Goal: Task Accomplishment & Management: Complete application form

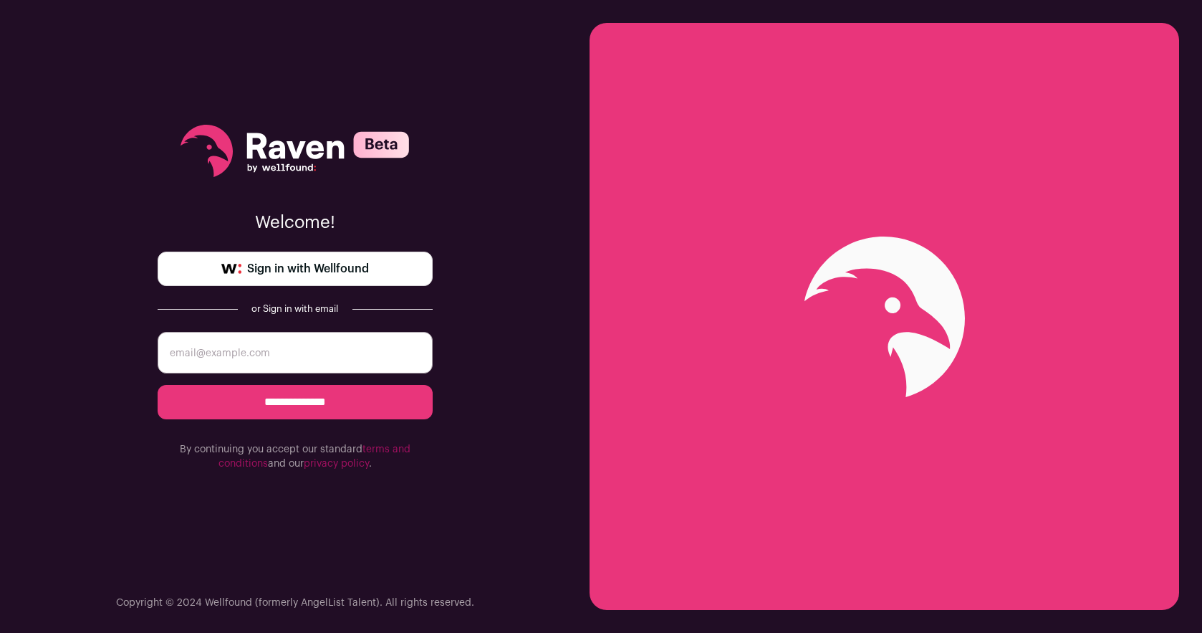
click at [307, 256] on link "Sign in with Wellfound" at bounding box center [295, 269] width 275 height 34
click at [293, 259] on link "Sign in with Wellfound" at bounding box center [295, 269] width 275 height 34
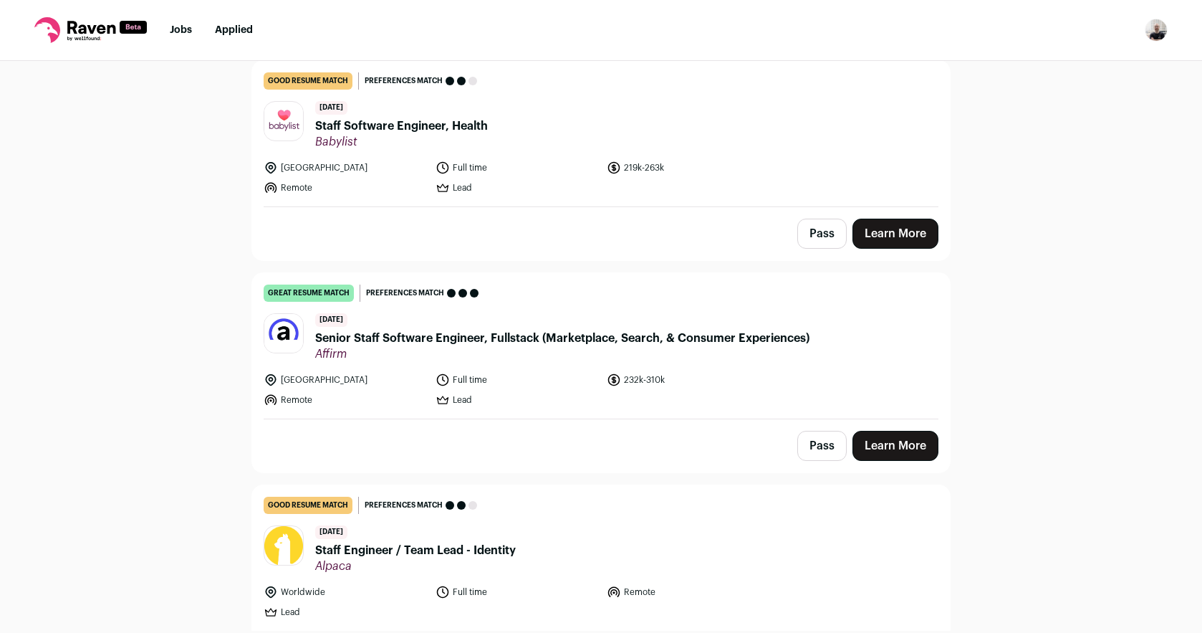
scroll to position [289, 0]
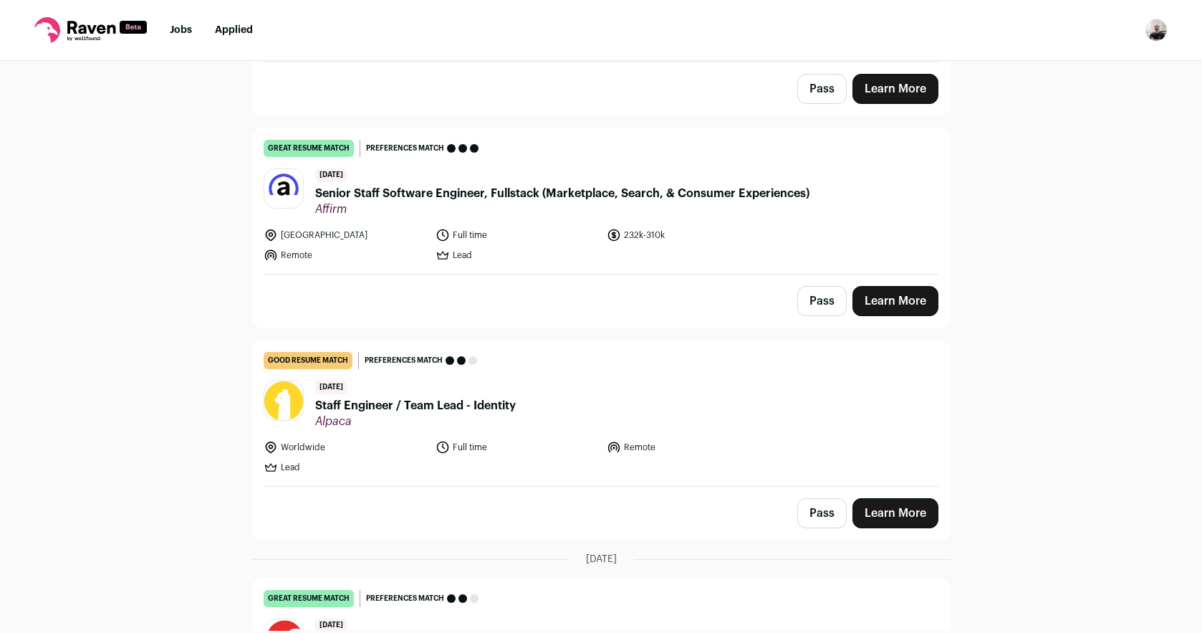
click at [550, 200] on span "Senior Staff Software Engineer, Fullstack (Marketplace, Search, & Consumer Expe…" at bounding box center [562, 193] width 494 height 17
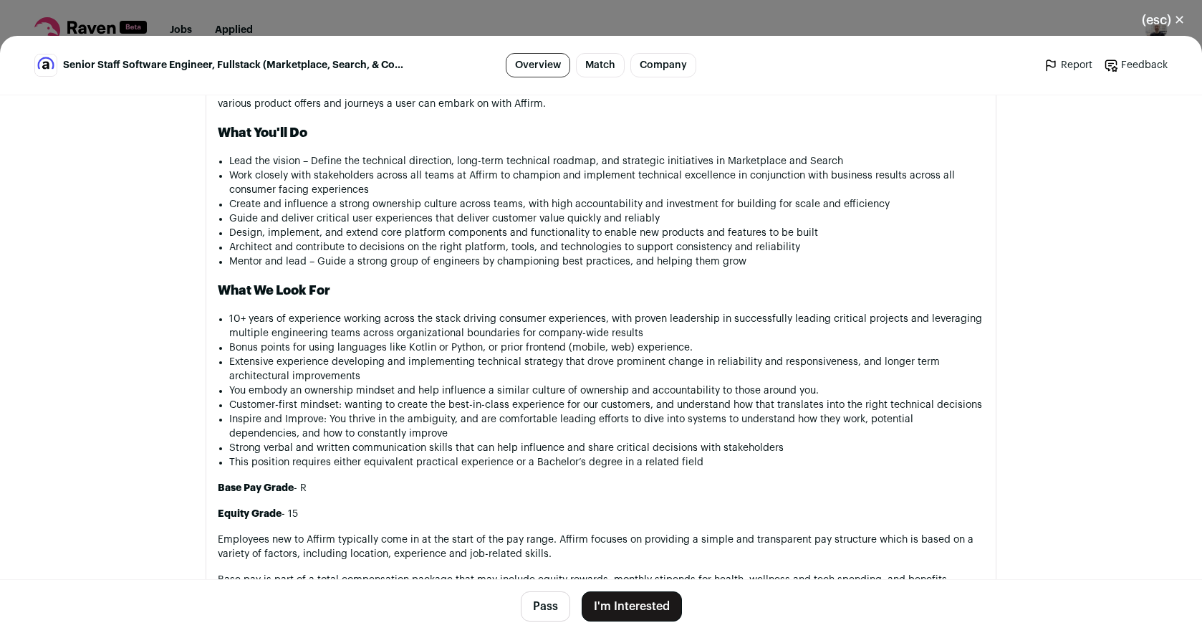
scroll to position [1009, 0]
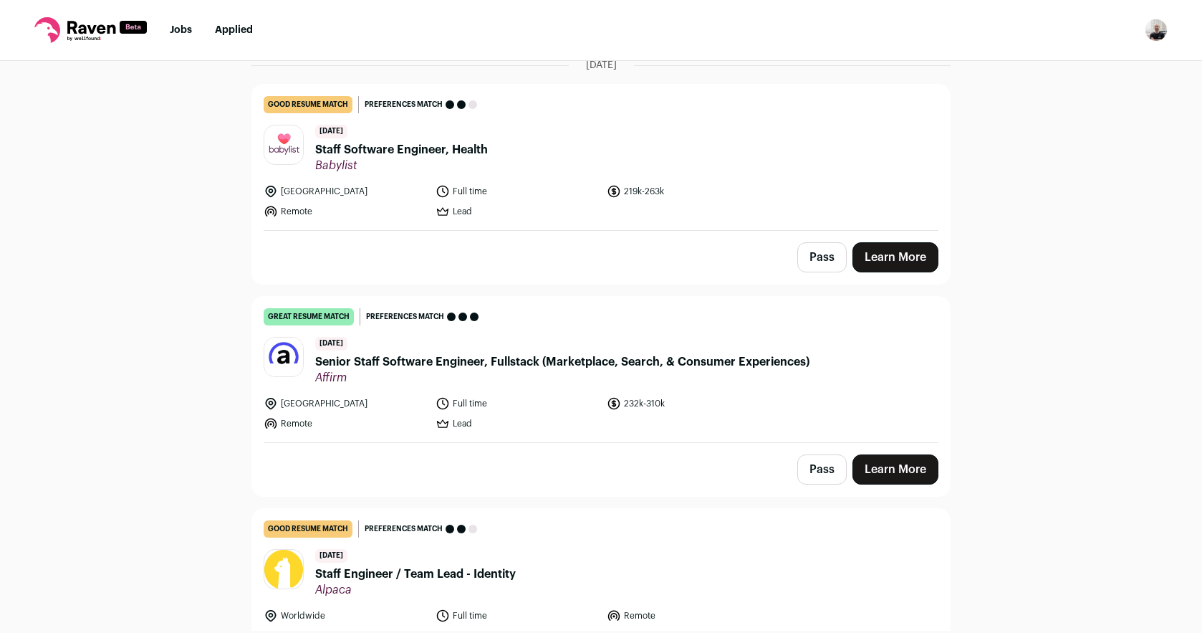
scroll to position [133, 0]
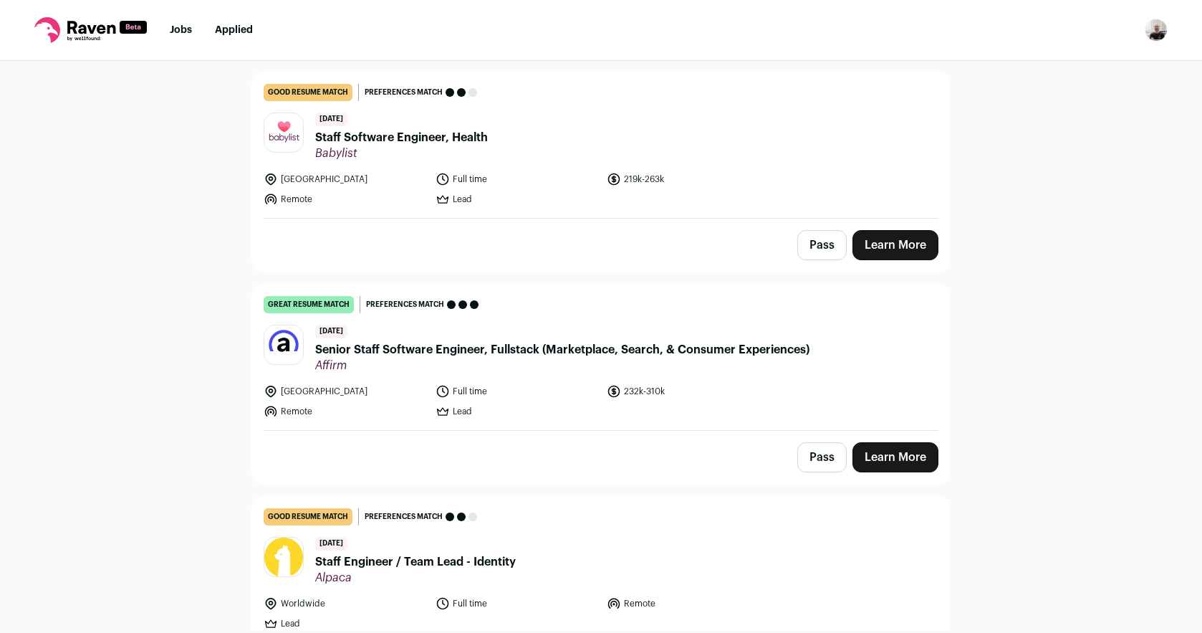
click at [461, 553] on span "Staff Engineer / Team Lead - Identity" at bounding box center [415, 561] width 201 height 17
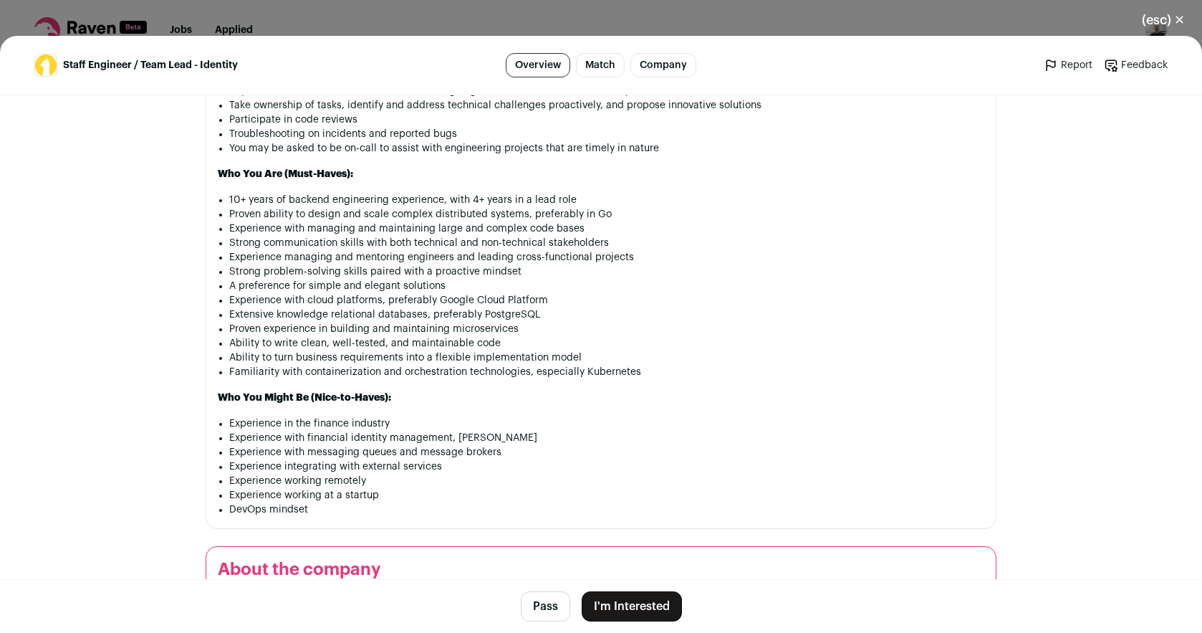
scroll to position [1045, 0]
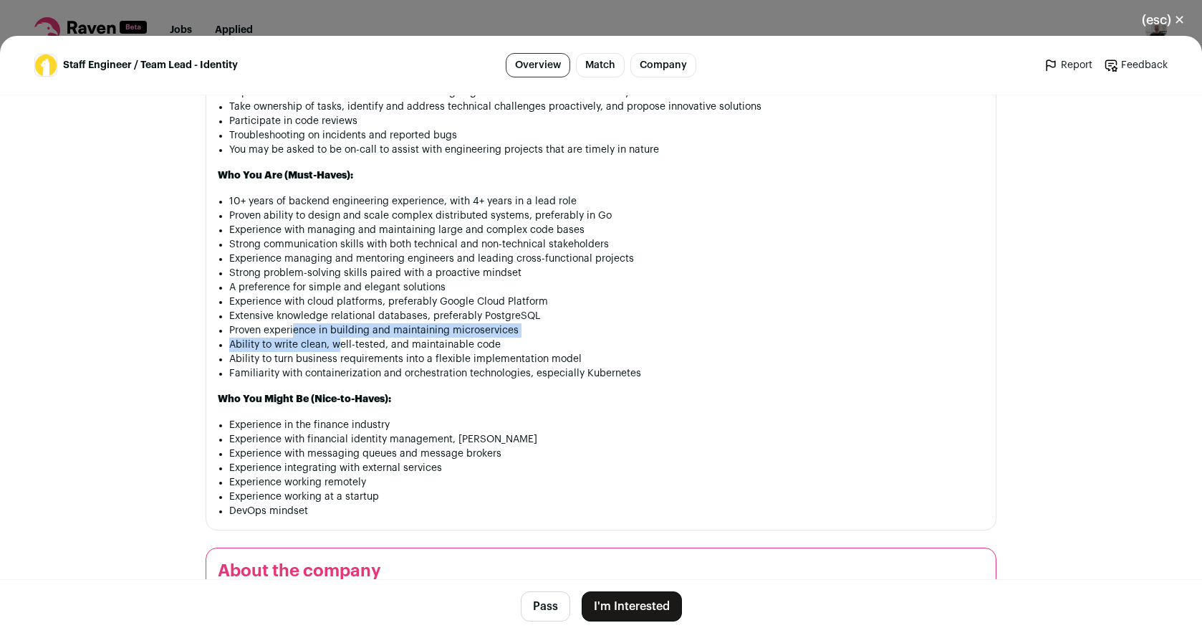
drag, startPoint x: 296, startPoint y: 332, endPoint x: 332, endPoint y: 326, distance: 37.1
click at [334, 338] on ul "10+ years of backend engineering experience, with 4+ years in a lead role Prove…" at bounding box center [606, 287] width 755 height 186
drag, startPoint x: 314, startPoint y: 317, endPoint x: 325, endPoint y: 320, distance: 12.0
click at [325, 320] on li "Extensive knowledge relational databases, preferably PostgreSQL" at bounding box center [606, 316] width 755 height 14
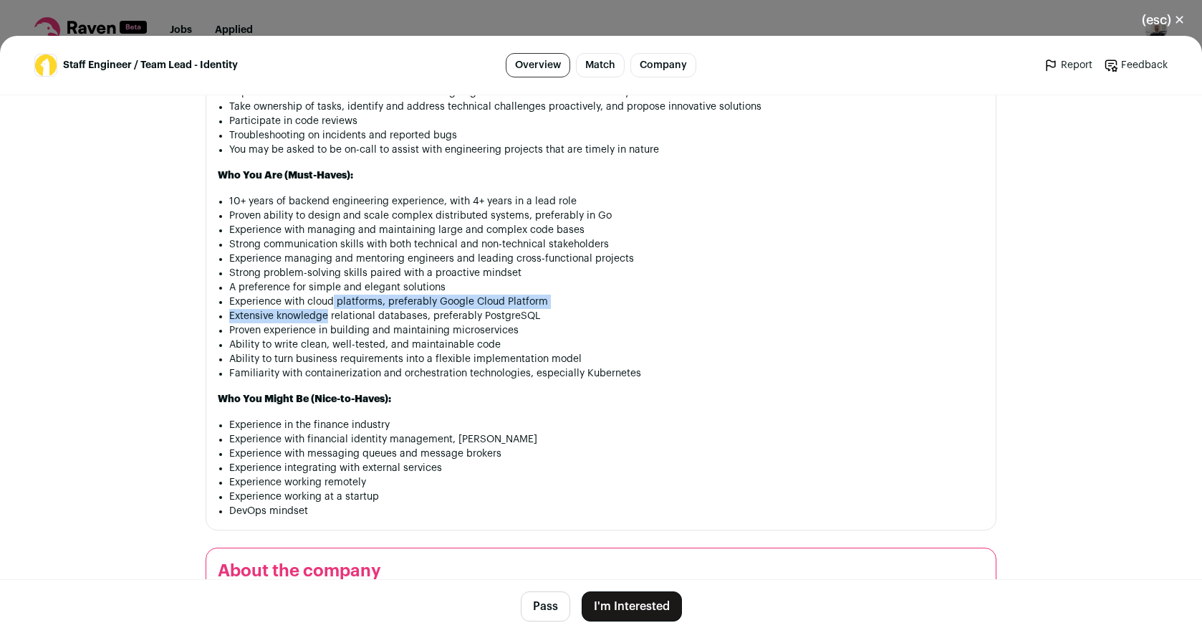
drag, startPoint x: 329, startPoint y: 307, endPoint x: 340, endPoint y: 303, distance: 12.2
click at [340, 303] on ul "10+ years of backend engineering experience, with 4+ years in a lead role Prove…" at bounding box center [606, 287] width 755 height 186
drag, startPoint x: 318, startPoint y: 290, endPoint x: 346, endPoint y: 290, distance: 27.9
click at [350, 297] on ul "10+ years of backend engineering experience, with 4+ years in a lead role Prove…" at bounding box center [606, 287] width 755 height 186
drag, startPoint x: 309, startPoint y: 274, endPoint x: 321, endPoint y: 277, distance: 12.5
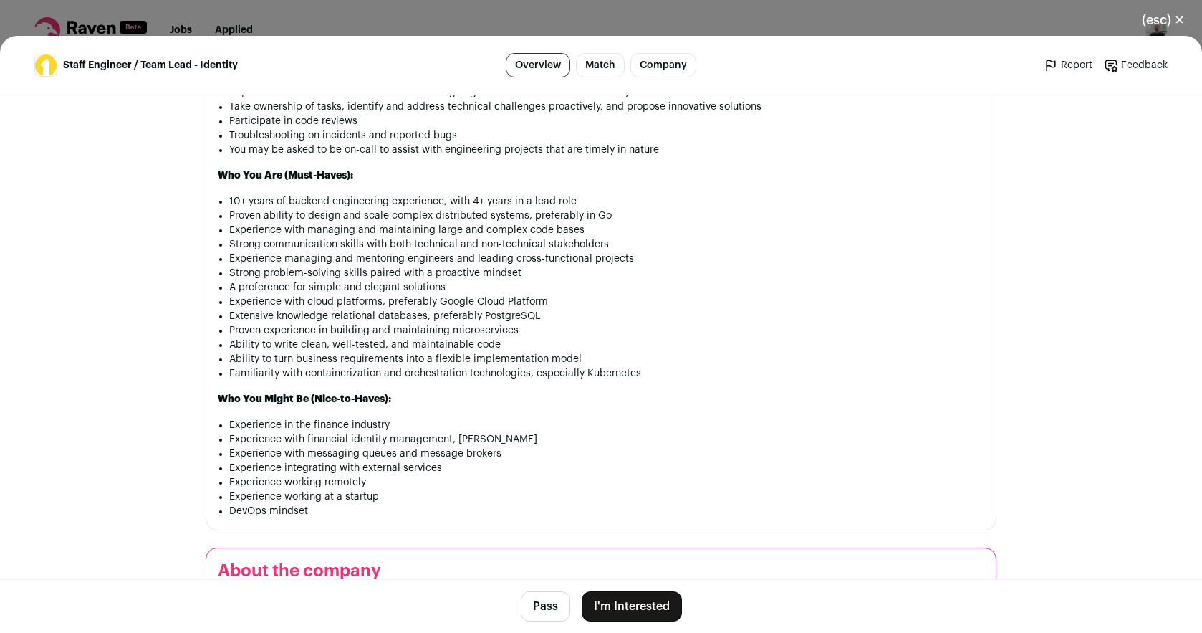
click at [320, 277] on li "Strong problem-solving skills paired with a proactive mindset" at bounding box center [606, 273] width 755 height 14
drag, startPoint x: 288, startPoint y: 257, endPoint x: 297, endPoint y: 257, distance: 9.3
click at [294, 257] on li "Experience managing and mentoring engineers and leading cross-functional projec…" at bounding box center [606, 259] width 755 height 14
drag, startPoint x: 298, startPoint y: 244, endPoint x: 309, endPoint y: 247, distance: 11.1
click at [308, 247] on li "Strong communication skills with both technical and non-technical stakeholders" at bounding box center [606, 244] width 755 height 14
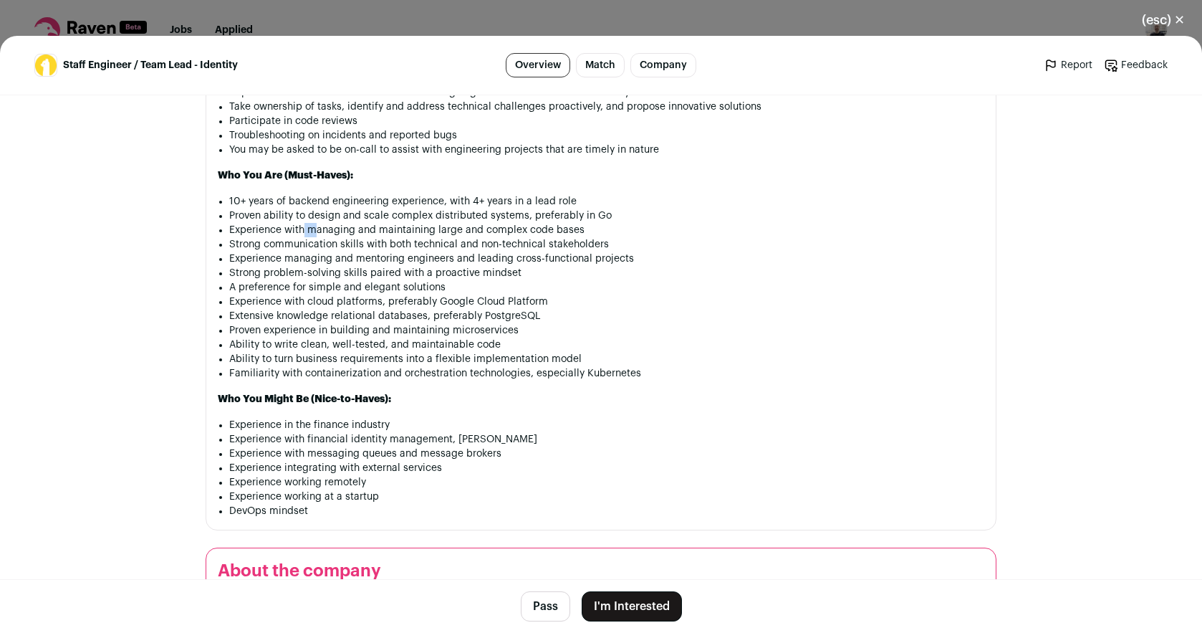
drag, startPoint x: 299, startPoint y: 229, endPoint x: 313, endPoint y: 232, distance: 14.8
click at [312, 232] on li "Experience with managing and maintaining large and complex code bases" at bounding box center [606, 230] width 755 height 14
drag, startPoint x: 297, startPoint y: 219, endPoint x: 313, endPoint y: 224, distance: 17.0
click at [312, 224] on ul "10+ years of backend engineering experience, with 4+ years in a lead role Prove…" at bounding box center [606, 287] width 755 height 186
drag, startPoint x: 312, startPoint y: 218, endPoint x: 323, endPoint y: 221, distance: 12.0
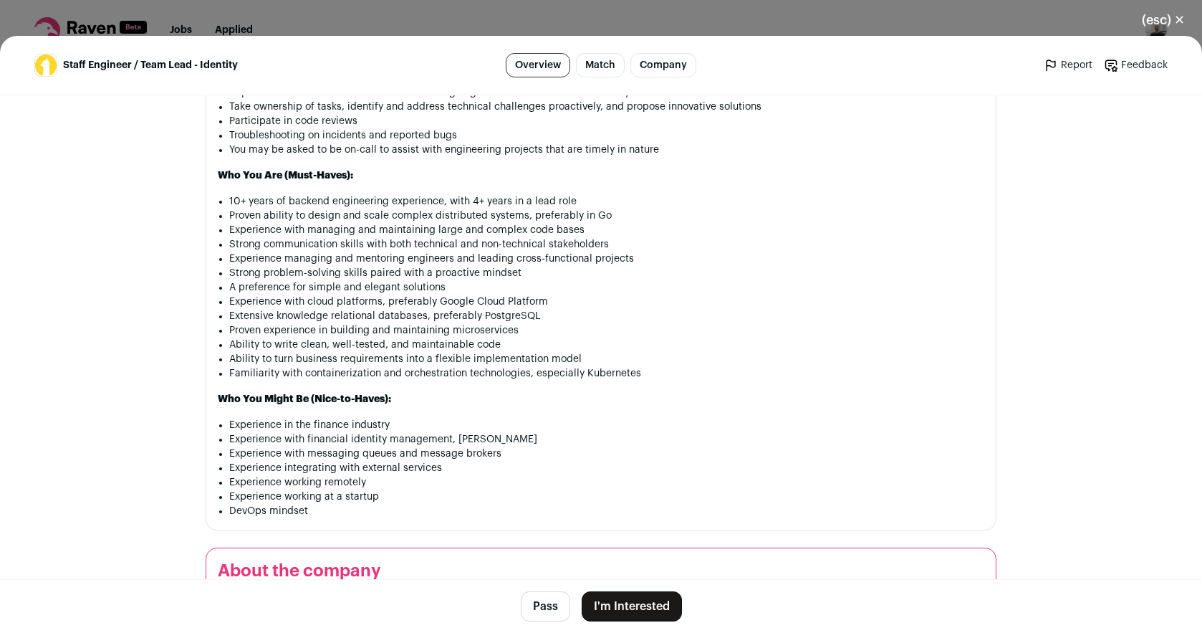
click at [319, 220] on li "Proven ability to design and scale complex distributed systems, preferably in Go" at bounding box center [606, 216] width 755 height 14
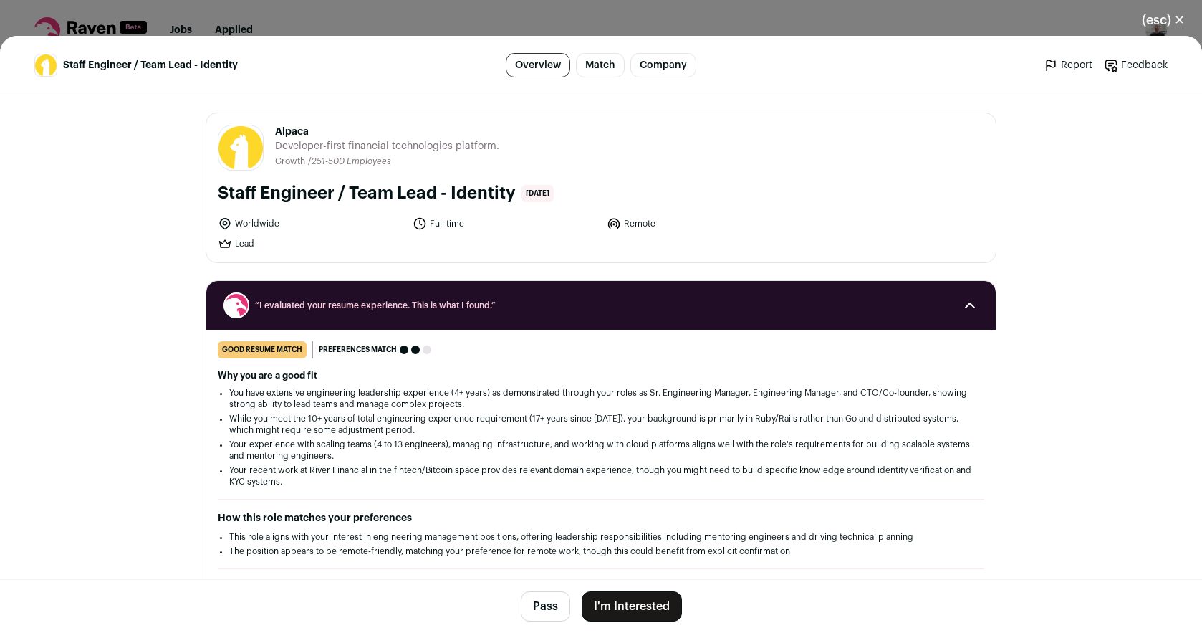
scroll to position [3, 0]
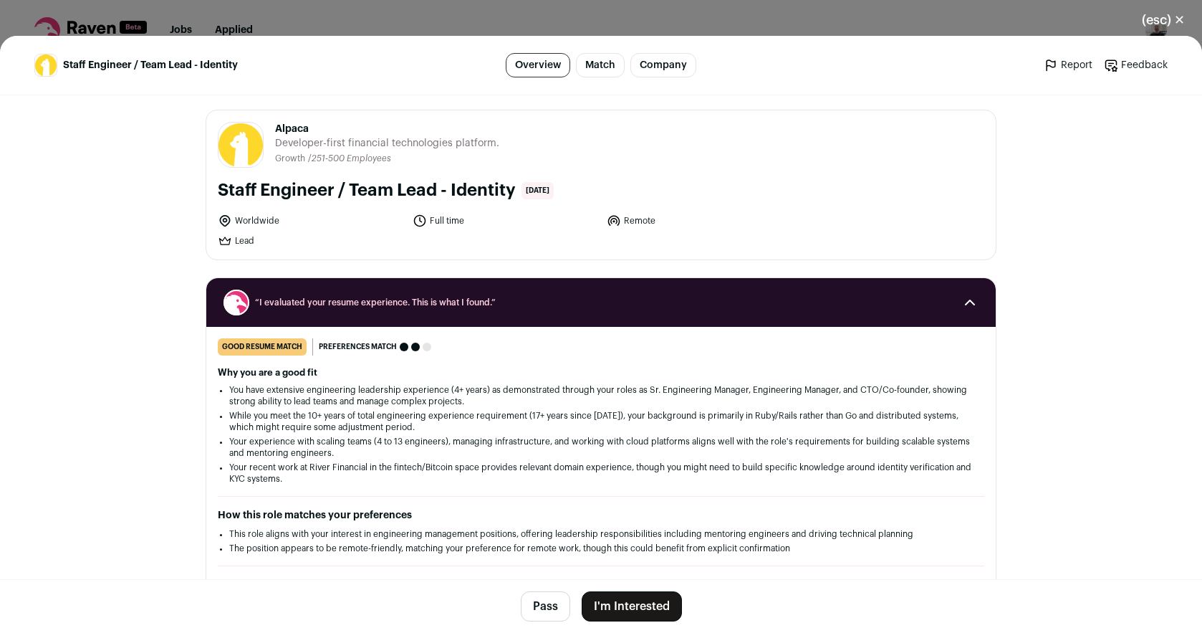
click at [648, 600] on button "I'm Interested" at bounding box center [632, 606] width 100 height 30
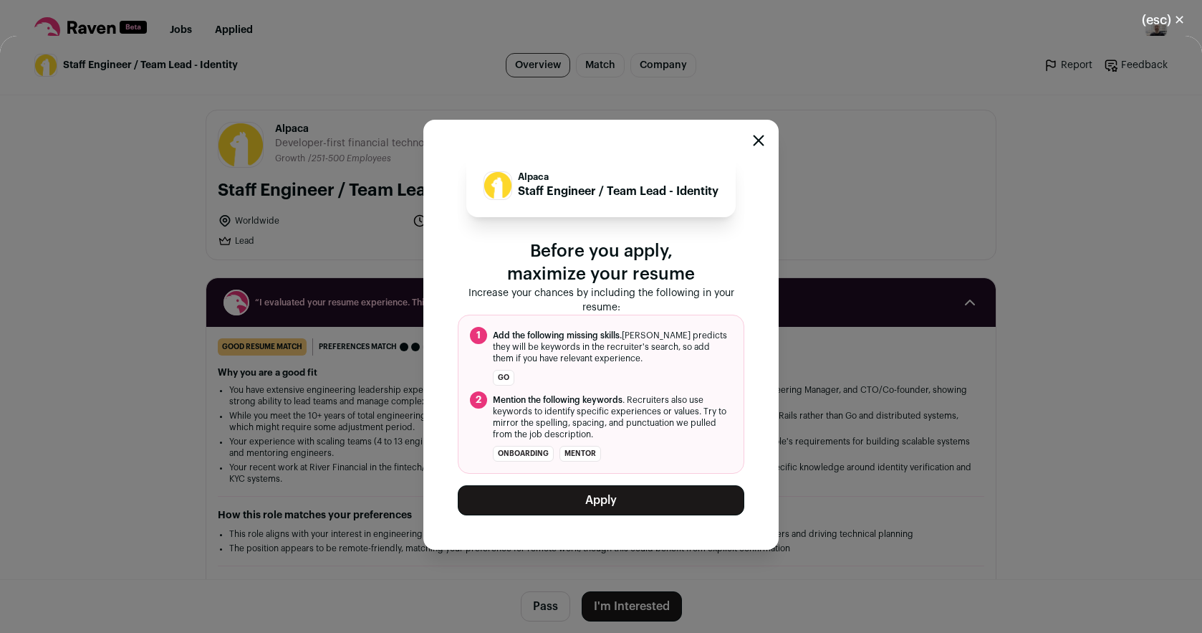
click at [662, 502] on button "Apply" at bounding box center [601, 500] width 287 height 30
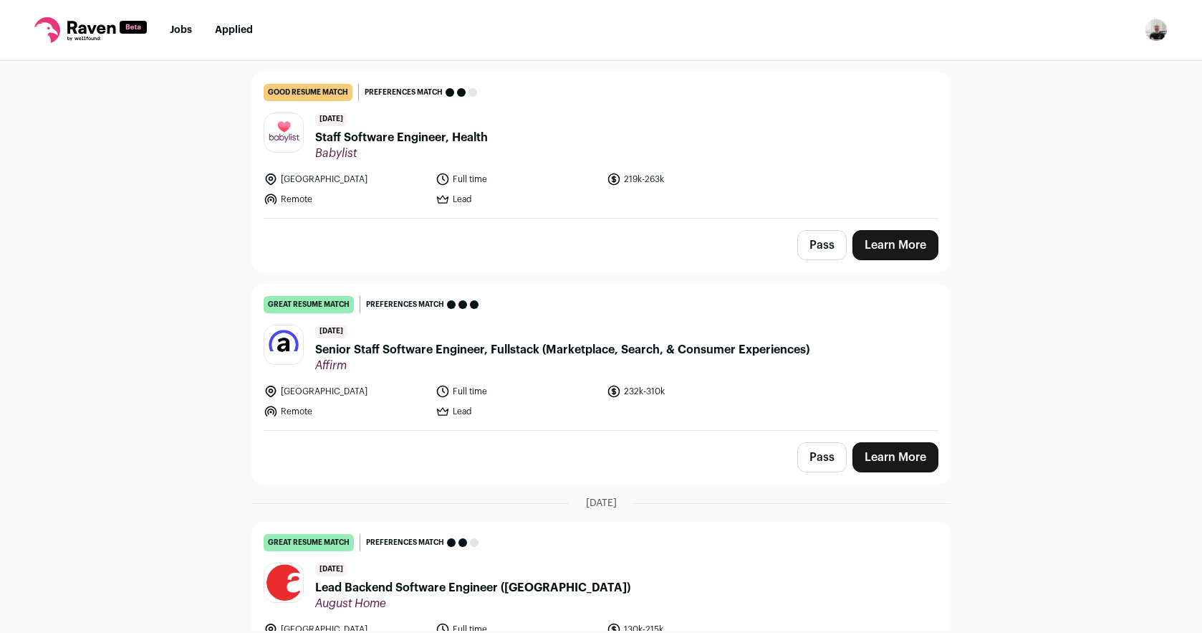
click at [580, 353] on span "Senior Staff Software Engineer, Fullstack (Marketplace, Search, & Consumer Expe…" at bounding box center [562, 349] width 494 height 17
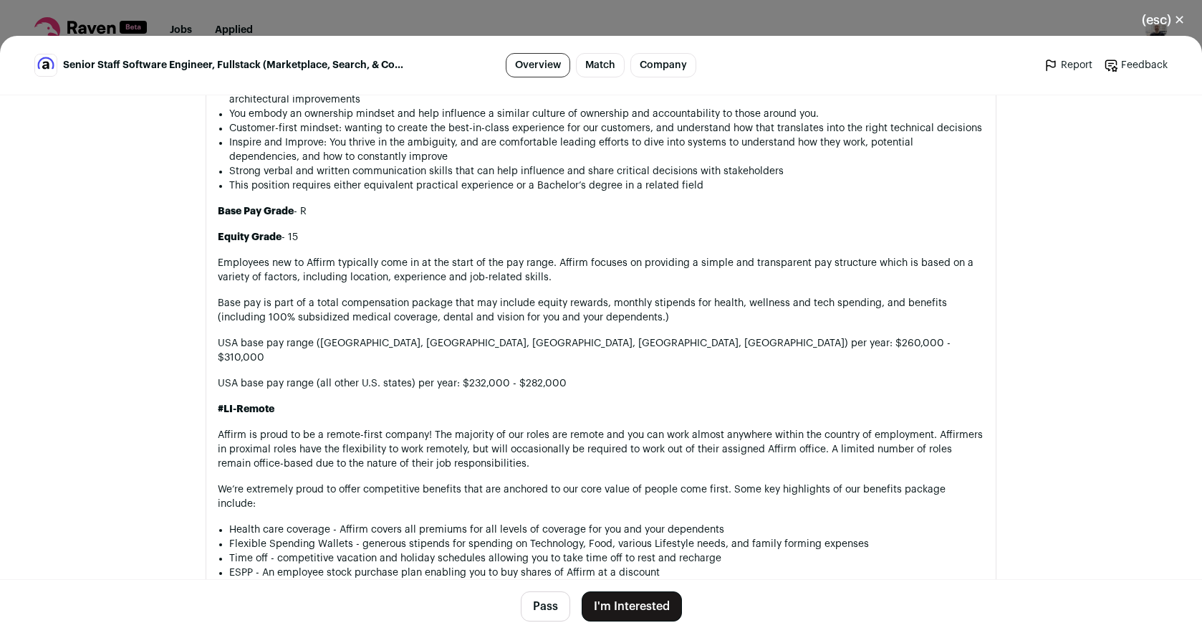
scroll to position [1242, 0]
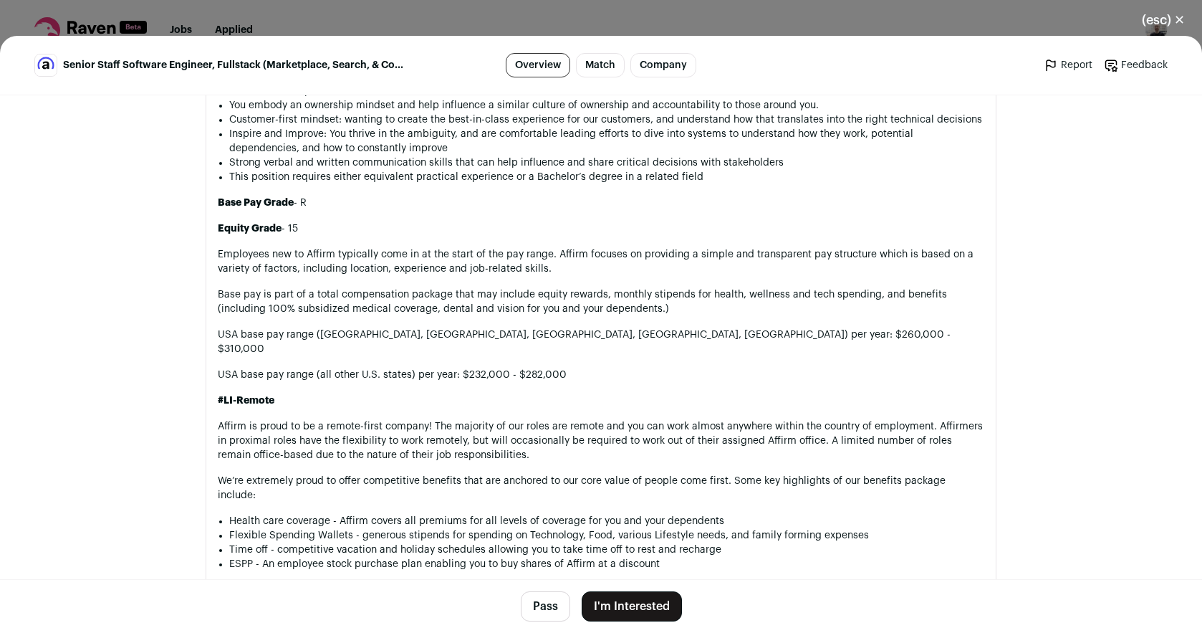
click at [638, 602] on button "I'm Interested" at bounding box center [632, 606] width 100 height 30
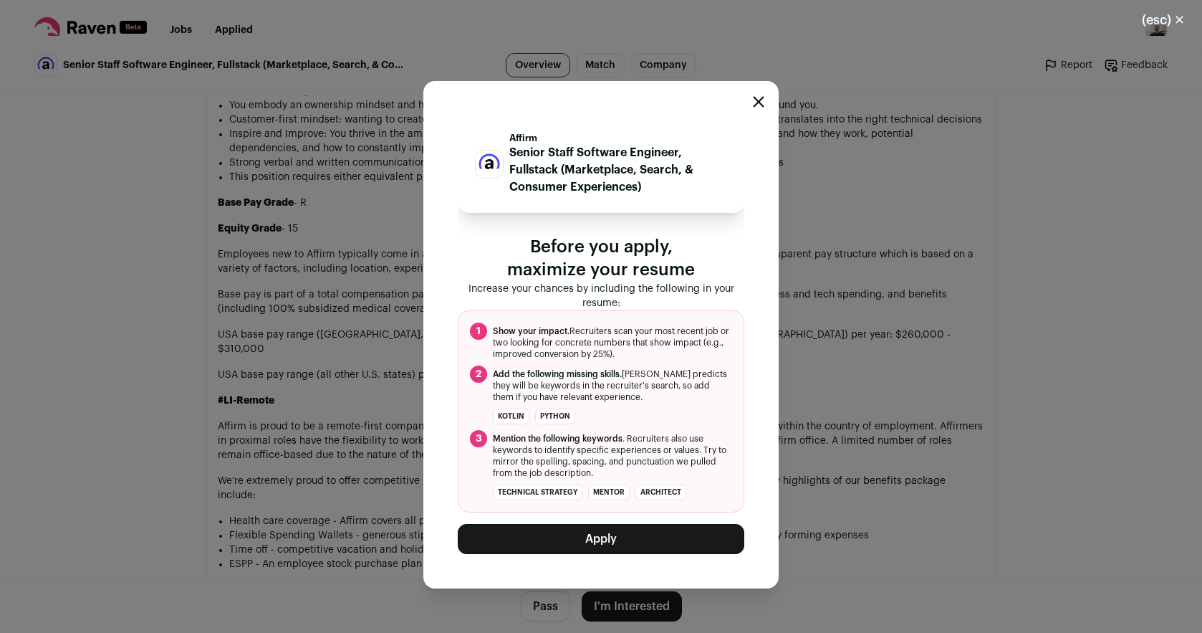
click at [643, 541] on button "Apply" at bounding box center [601, 539] width 287 height 30
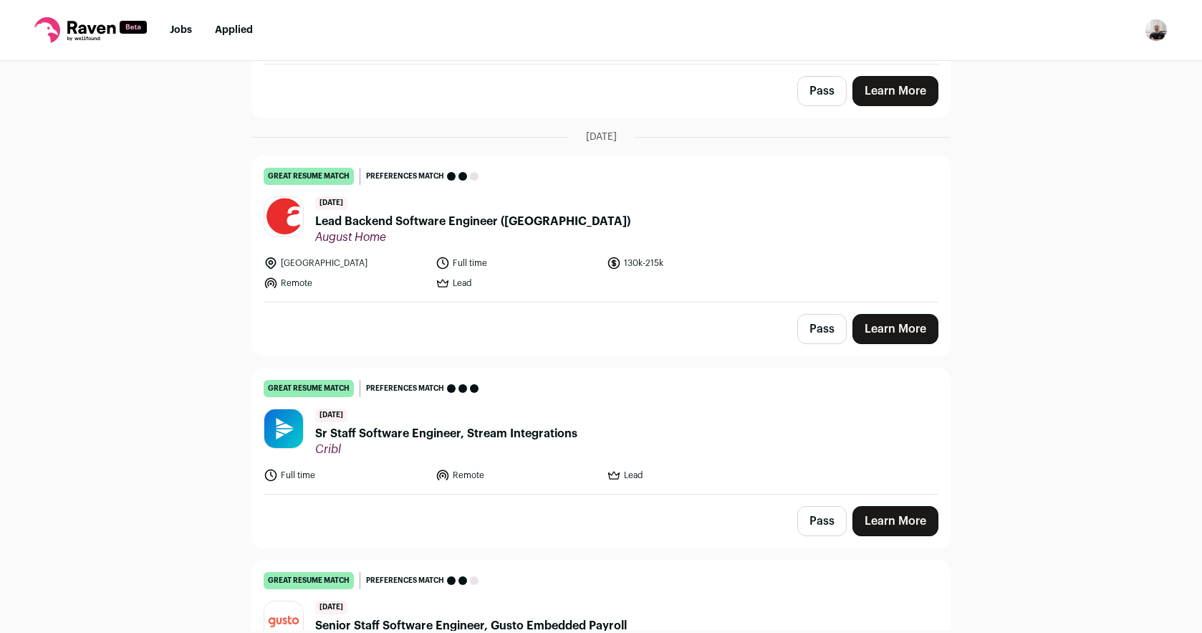
scroll to position [426, 0]
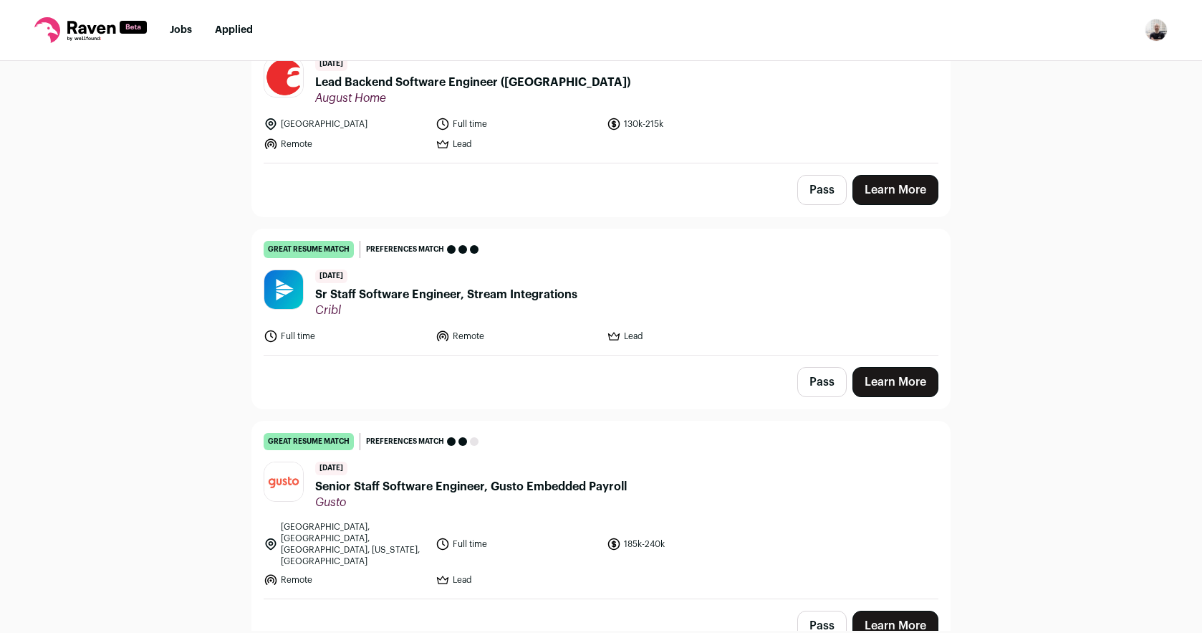
click at [458, 481] on span "Senior Staff Software Engineer, Gusto Embedded Payroll" at bounding box center [471, 486] width 312 height 17
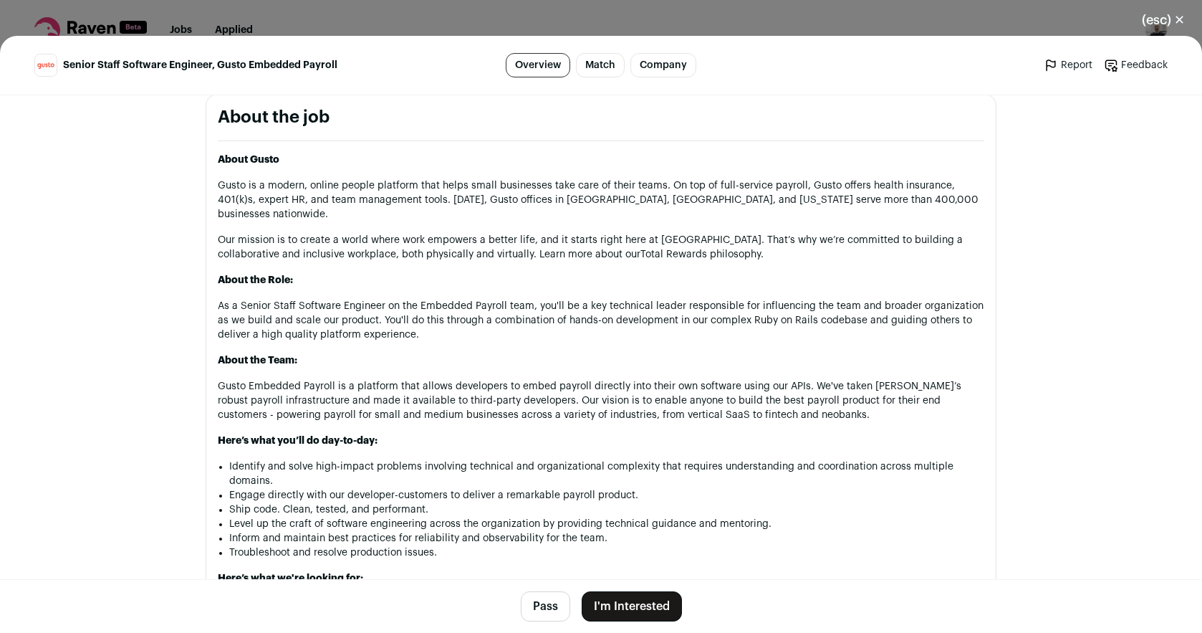
scroll to position [646, 0]
